Goal: Obtain resource: Obtain resource

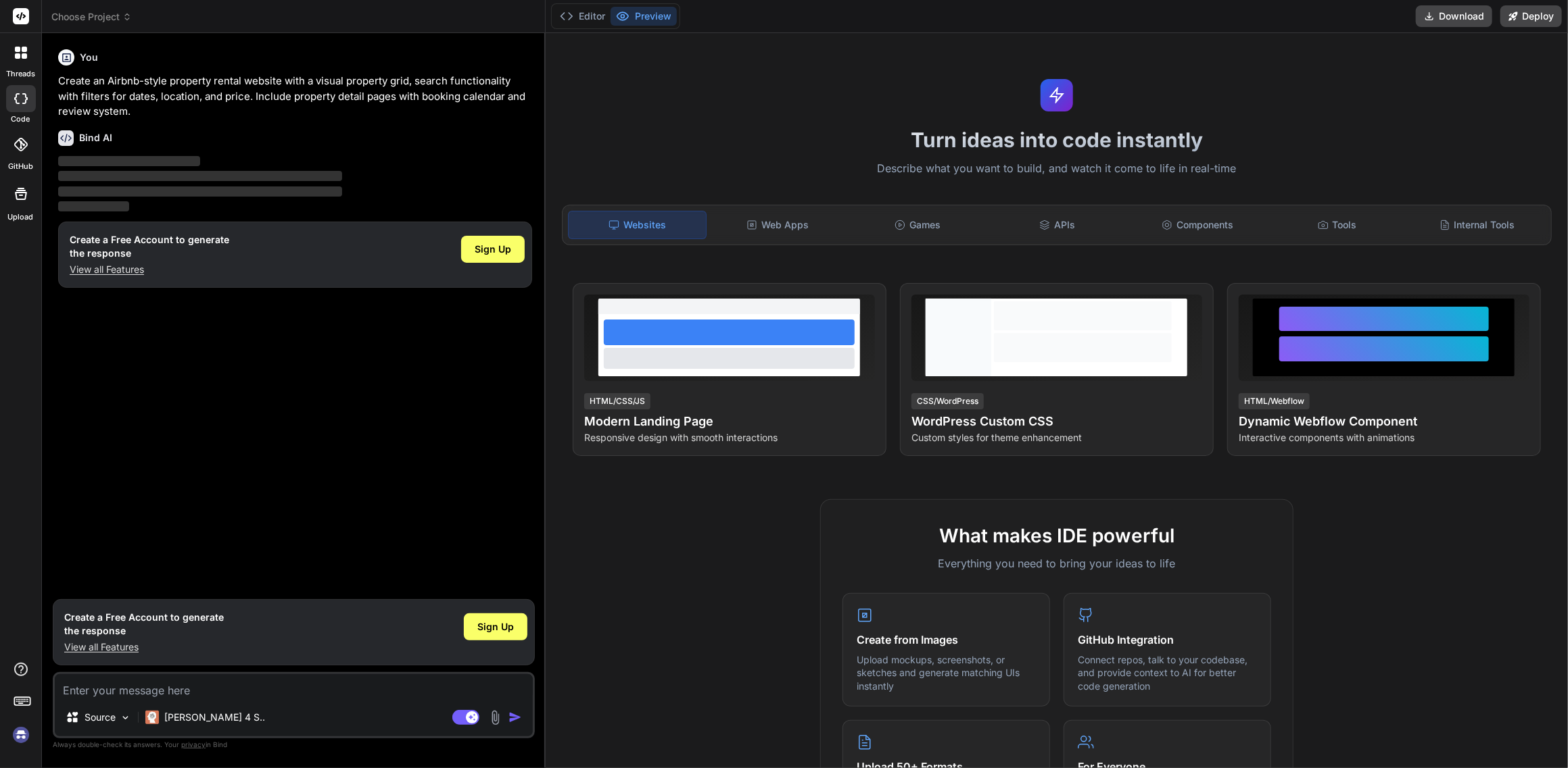
type textarea "x"
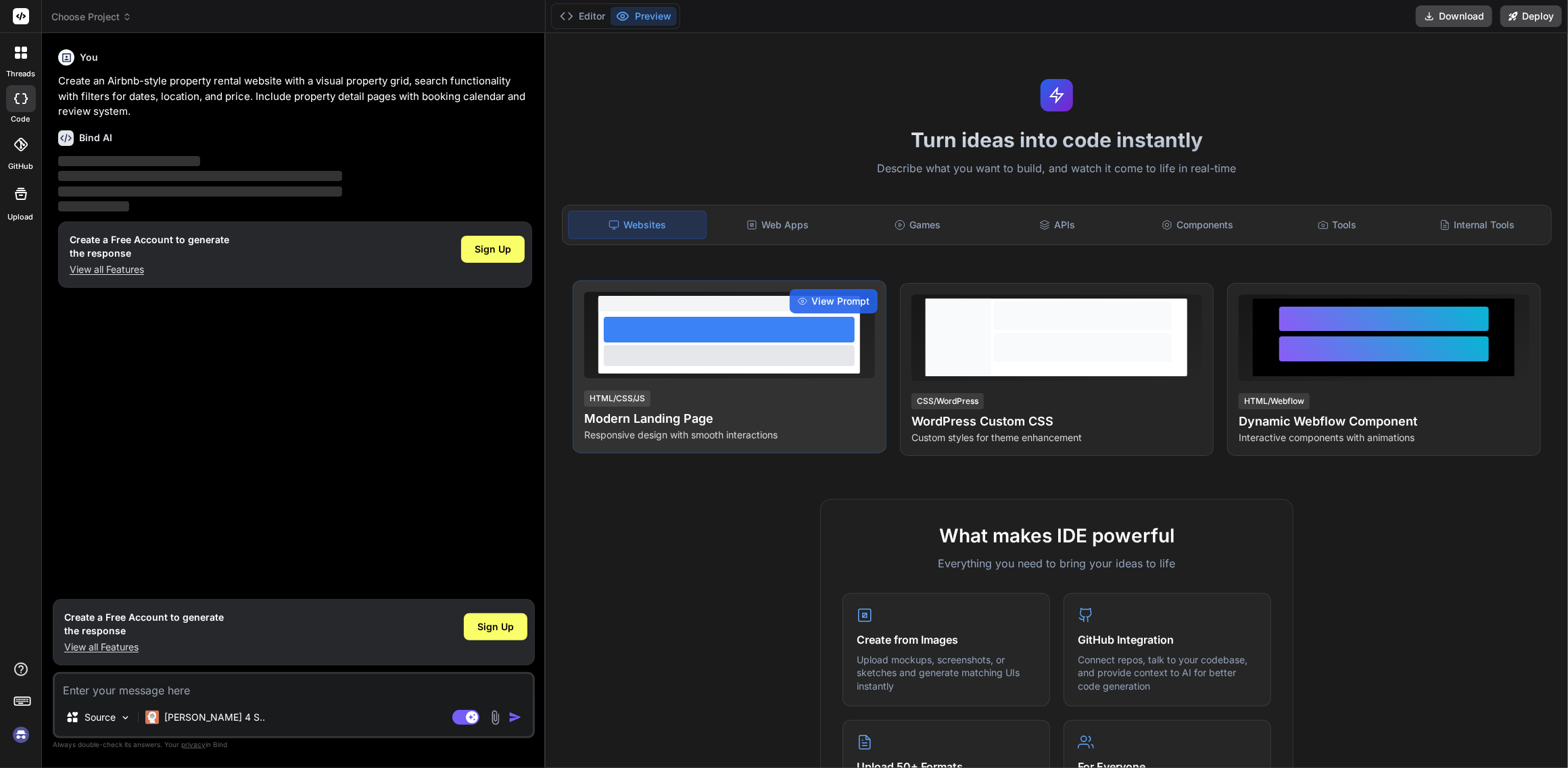
click at [707, 378] on div "View Prompt HTML/CSS/JS Modern Landing Page Responsive design with smooth inter…" at bounding box center [729, 367] width 314 height 173
click at [830, 300] on span "View Prompt" at bounding box center [840, 301] width 58 height 14
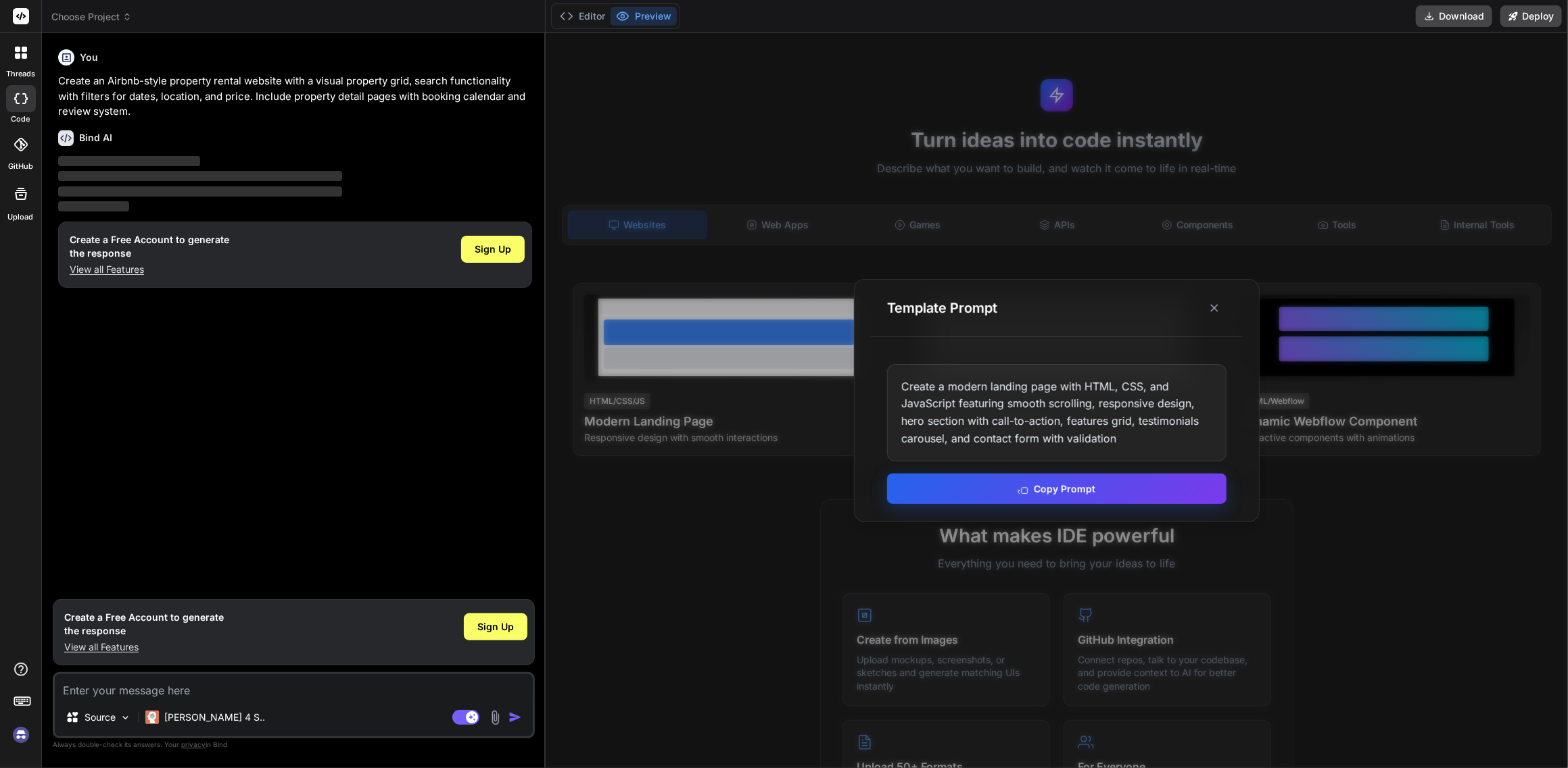
click at [1050, 492] on button "Copy Prompt" at bounding box center [1056, 489] width 340 height 31
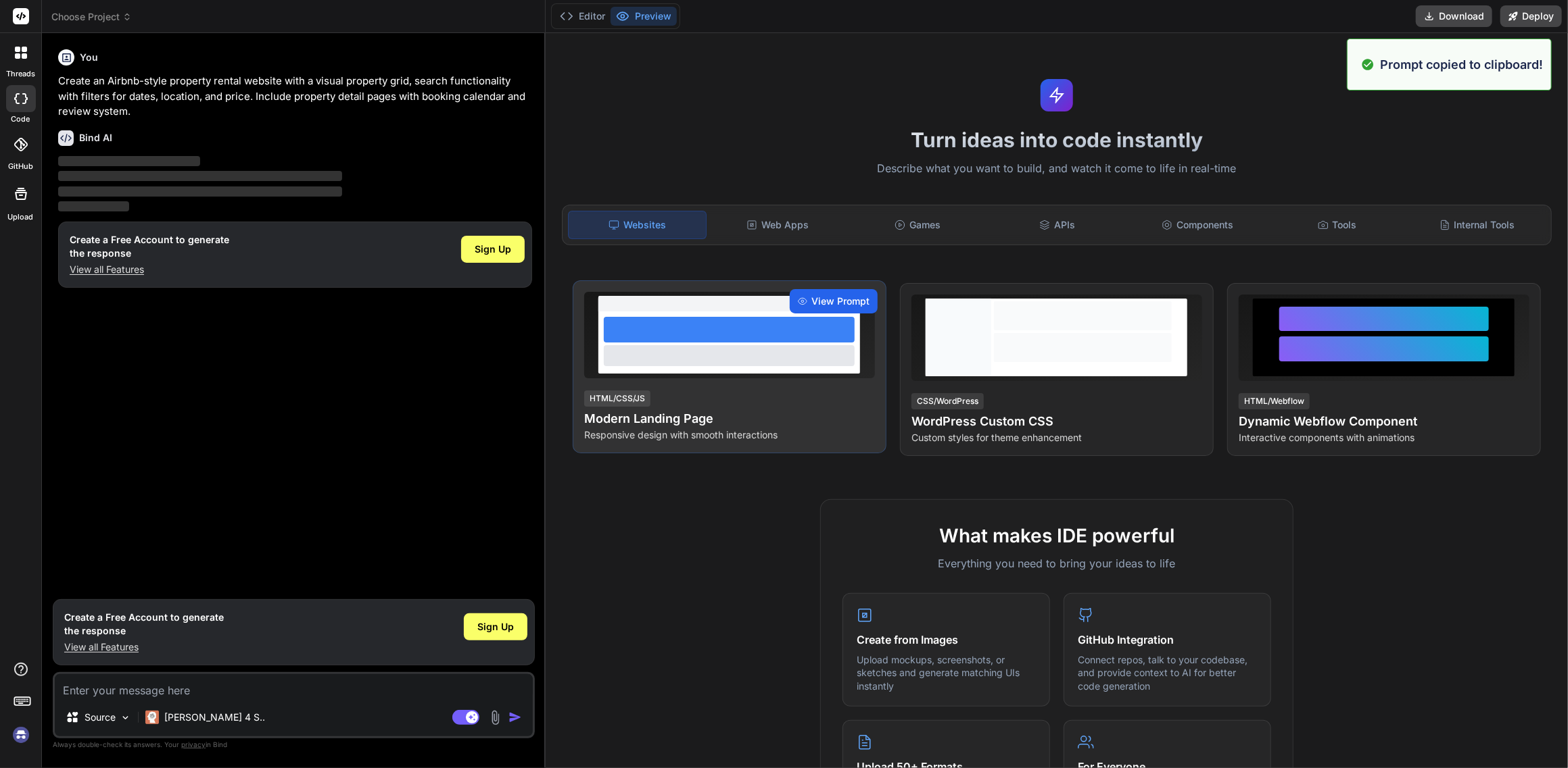
click at [839, 299] on span "View Prompt" at bounding box center [840, 301] width 58 height 14
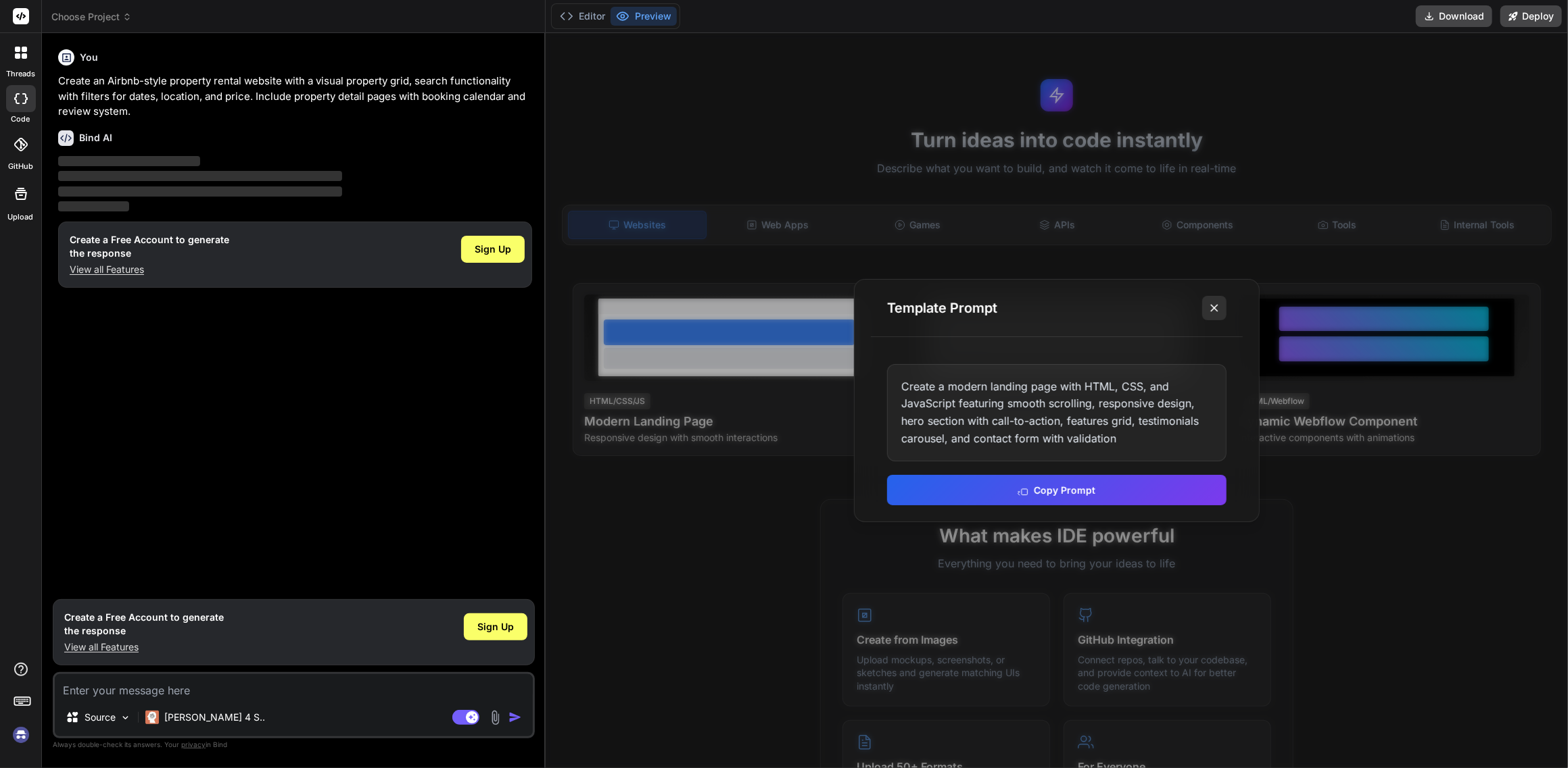
click at [1219, 305] on icon at bounding box center [1214, 308] width 14 height 14
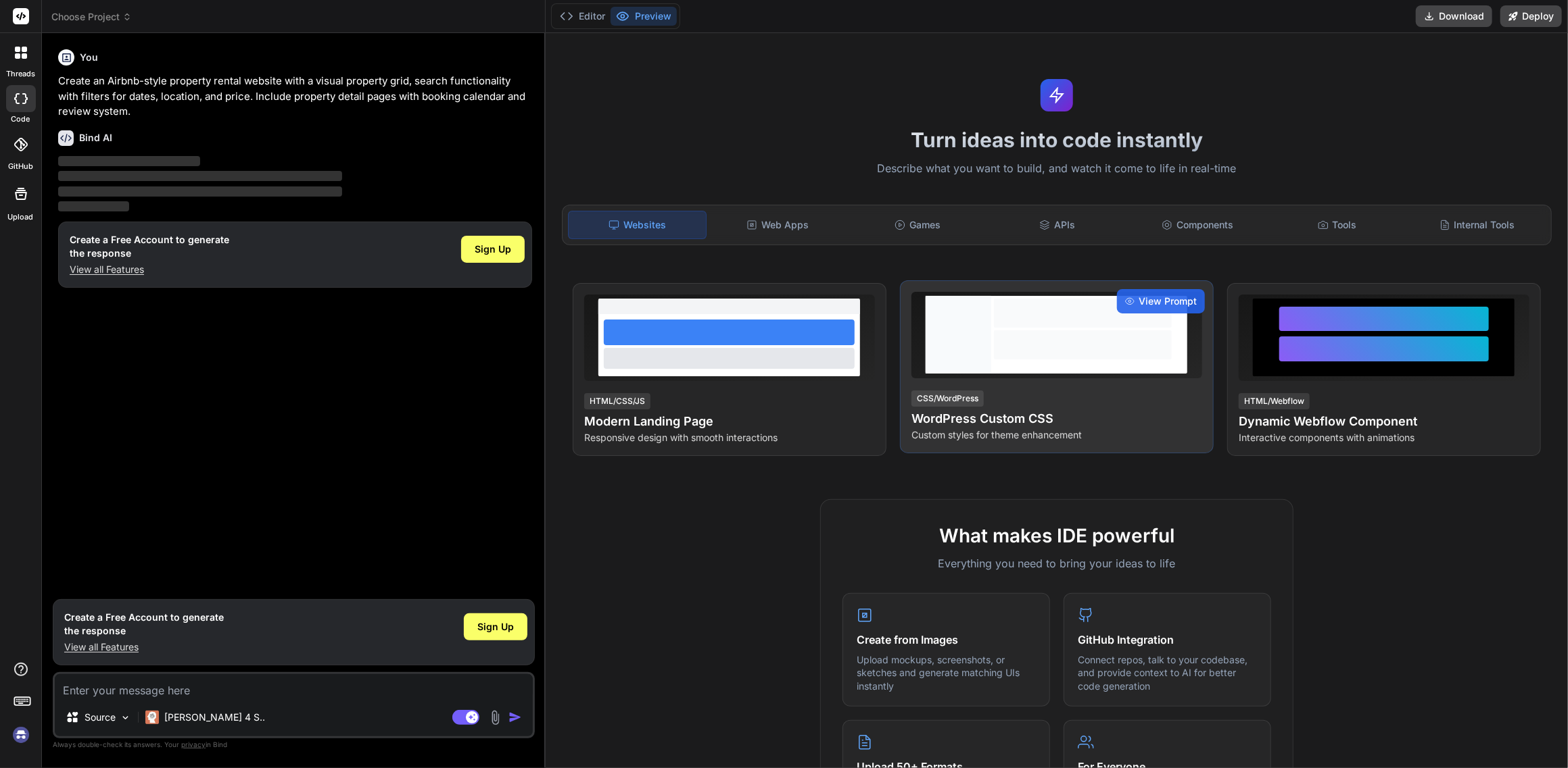
click at [1031, 389] on div "CSS/WordPress WordPress Custom CSS Custom styles for theme enhancement" at bounding box center [1056, 415] width 291 height 53
click at [1181, 293] on div "View Prompt" at bounding box center [1161, 301] width 88 height 24
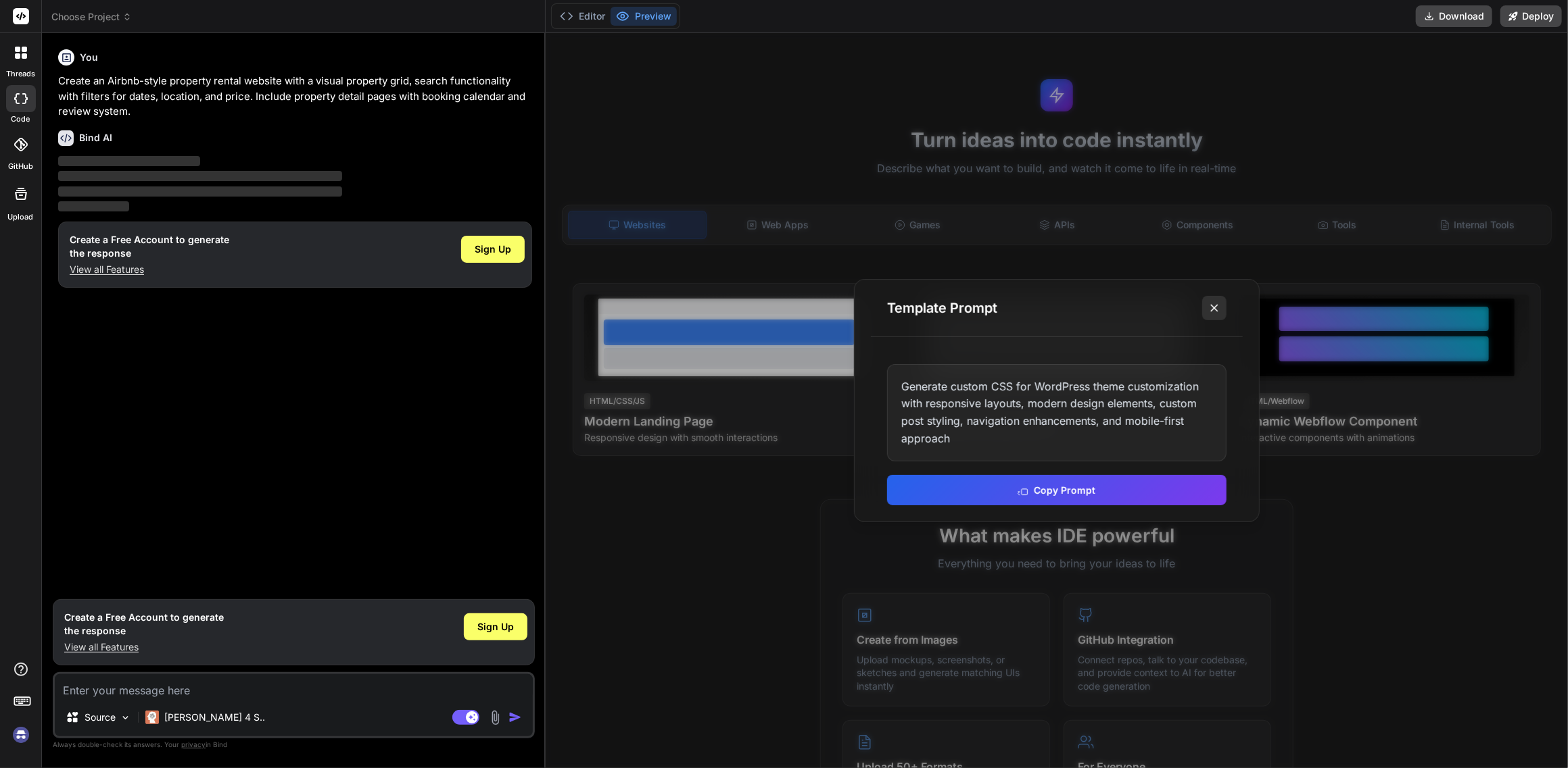
click at [1211, 307] on icon at bounding box center [1214, 308] width 14 height 14
